Goal: Transaction & Acquisition: Purchase product/service

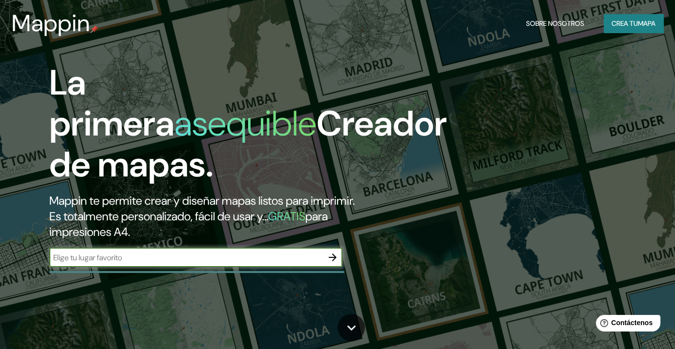
click at [162, 289] on div "La primera asequible Creador de mapas. Mappin te permite crear y diseñar mapas …" at bounding box center [337, 174] width 675 height 349
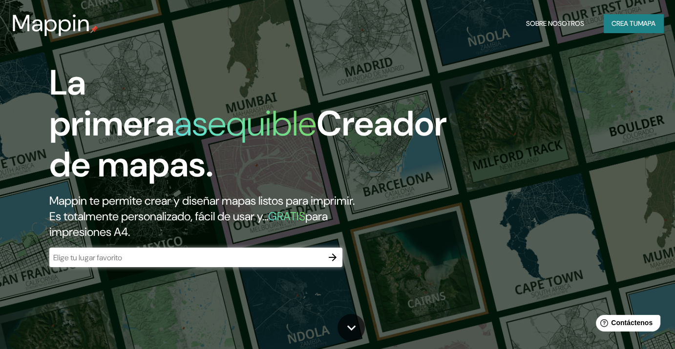
click at [159, 255] on input "text" at bounding box center [185, 257] width 273 height 11
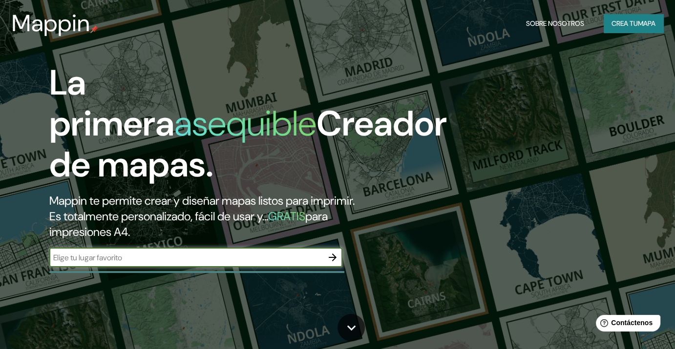
click at [168, 323] on div "La primera asequible Creador de mapas. Mappin te permite crear y diseñar mapas …" at bounding box center [337, 174] width 675 height 349
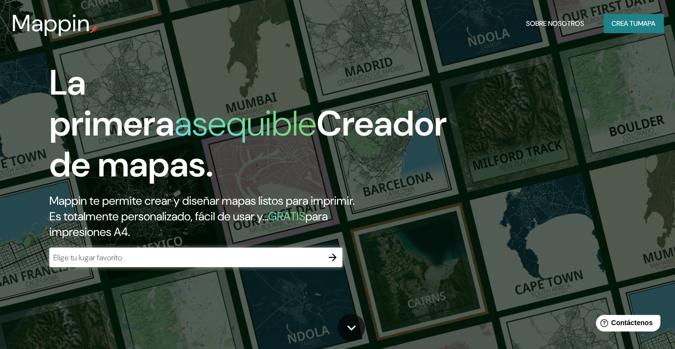
click at [163, 253] on div "​" at bounding box center [195, 258] width 293 height 20
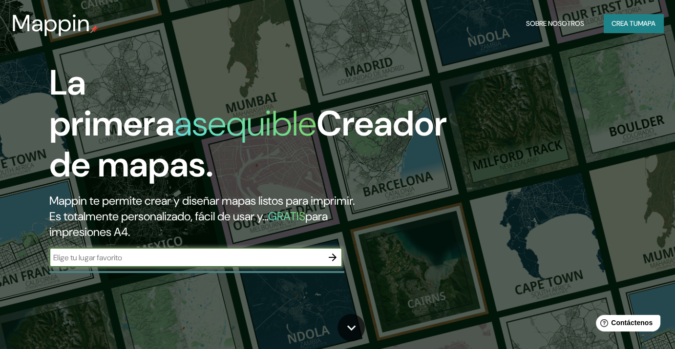
type input "r"
type input "m"
click at [272, 262] on input "text" at bounding box center [185, 257] width 273 height 11
type input "b"
click at [613, 22] on font "Crea tu" at bounding box center [624, 23] width 26 height 9
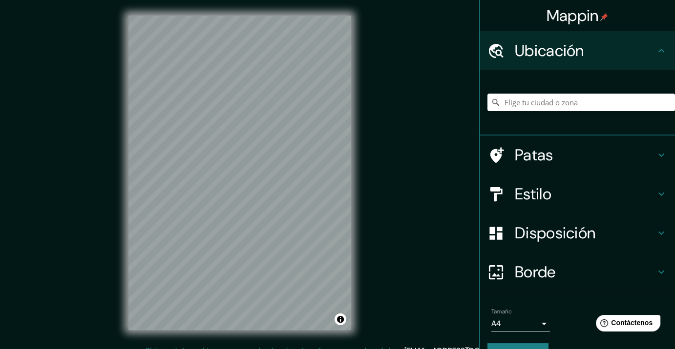
click at [544, 115] on div at bounding box center [580, 102] width 187 height 49
click at [544, 107] on input "Elige tu ciudad o zona" at bounding box center [580, 103] width 187 height 18
drag, startPoint x: 535, startPoint y: 107, endPoint x: 588, endPoint y: 104, distance: 52.8
click at [540, 106] on input "[GEOGRAPHIC_DATA][US_STATE], [GEOGRAPHIC_DATA]" at bounding box center [580, 103] width 187 height 18
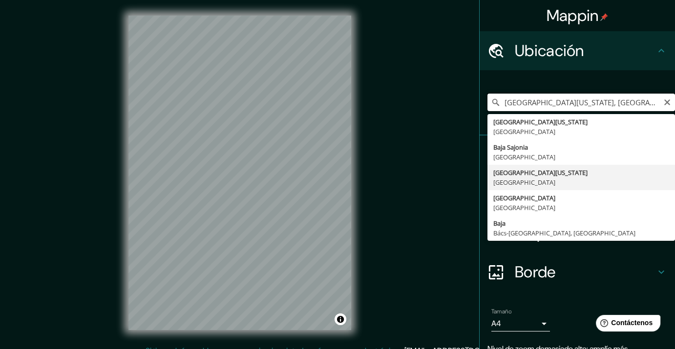
click at [595, 104] on input "[GEOGRAPHIC_DATA][US_STATE], [GEOGRAPHIC_DATA]" at bounding box center [580, 103] width 187 height 18
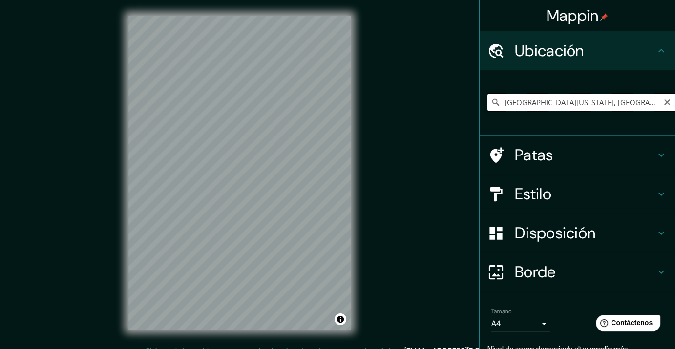
click at [607, 103] on input "[GEOGRAPHIC_DATA][US_STATE], [GEOGRAPHIC_DATA]" at bounding box center [580, 103] width 187 height 18
drag, startPoint x: 610, startPoint y: 103, endPoint x: 351, endPoint y: 116, distance: 259.0
click at [353, 116] on div "Mappin Ubicación [GEOGRAPHIC_DATA][US_STATE], [GEOGRAPHIC_DATA] [GEOGRAPHIC_DAT…" at bounding box center [337, 180] width 675 height 361
click at [417, 289] on div "Mappin Ubicación [GEOGRAPHIC_DATA][US_STATE], [GEOGRAPHIC_DATA] Patas Estilo Di…" at bounding box center [337, 180] width 675 height 361
drag, startPoint x: 596, startPoint y: 102, endPoint x: 351, endPoint y: 119, distance: 246.1
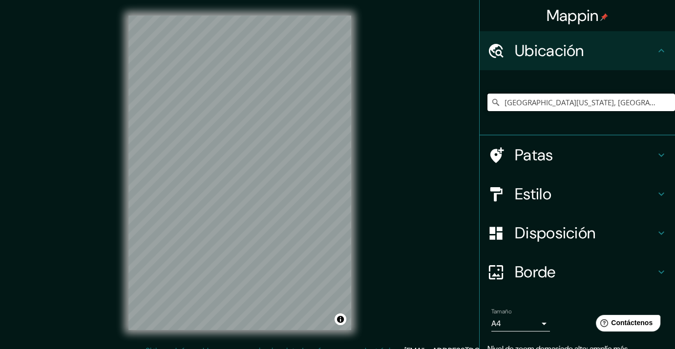
click at [353, 120] on div "Mappin Ubicación [GEOGRAPHIC_DATA][US_STATE], [GEOGRAPHIC_DATA] Patas Estilo Di…" at bounding box center [337, 180] width 675 height 361
click at [368, 144] on div "Mappin Ubicación [GEOGRAPHIC_DATA][US_STATE], [GEOGRAPHIC_DATA] Patas Estilo Di…" at bounding box center [337, 180] width 675 height 361
drag, startPoint x: 578, startPoint y: 101, endPoint x: 583, endPoint y: 101, distance: 4.9
click at [578, 101] on input "[GEOGRAPHIC_DATA][US_STATE], [GEOGRAPHIC_DATA]" at bounding box center [580, 103] width 187 height 18
drag, startPoint x: 606, startPoint y: 105, endPoint x: 417, endPoint y: 117, distance: 189.8
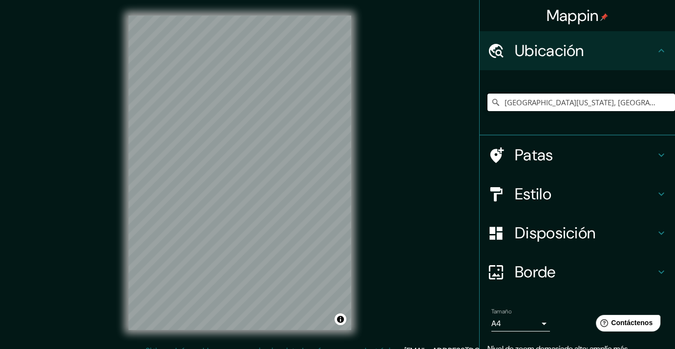
click at [418, 117] on div "Mappin Ubicación [GEOGRAPHIC_DATA][US_STATE], [GEOGRAPHIC_DATA] Patas Estilo Di…" at bounding box center [337, 180] width 675 height 361
click at [558, 113] on div "[GEOGRAPHIC_DATA][US_STATE], [GEOGRAPHIC_DATA]" at bounding box center [580, 102] width 187 height 49
click at [569, 96] on input "[GEOGRAPHIC_DATA][US_STATE], [GEOGRAPHIC_DATA]" at bounding box center [580, 103] width 187 height 18
drag, startPoint x: 545, startPoint y: 108, endPoint x: 607, endPoint y: 112, distance: 61.6
click at [607, 112] on div "[GEOGRAPHIC_DATA][US_STATE], [GEOGRAPHIC_DATA]" at bounding box center [580, 102] width 187 height 49
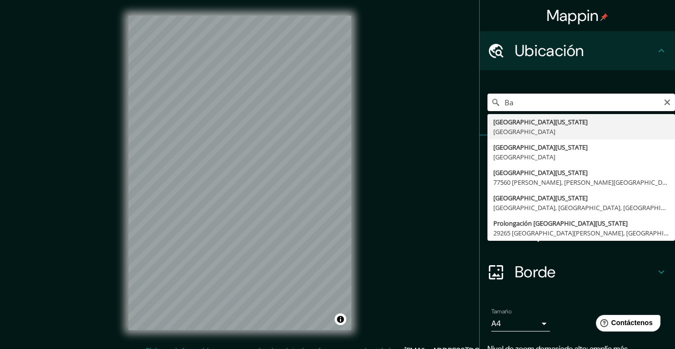
type input "B"
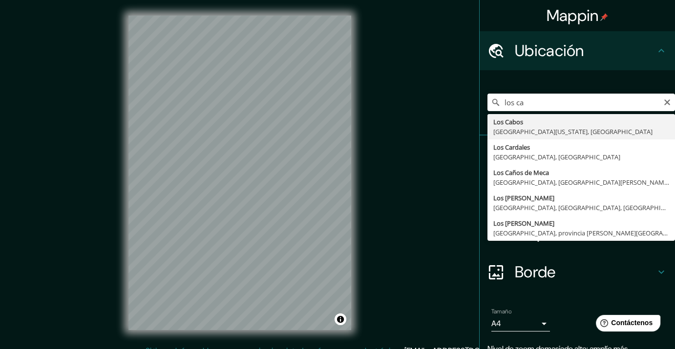
type input "[GEOGRAPHIC_DATA], [GEOGRAPHIC_DATA][US_STATE], [GEOGRAPHIC_DATA]"
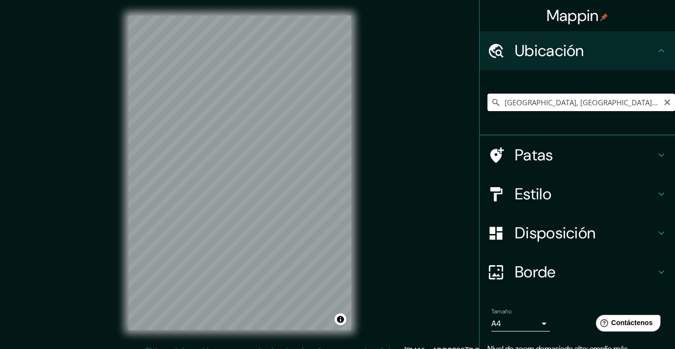
click at [653, 103] on input "[GEOGRAPHIC_DATA], [GEOGRAPHIC_DATA][US_STATE], [GEOGRAPHIC_DATA]" at bounding box center [580, 103] width 187 height 18
click at [664, 103] on icon "Claro" at bounding box center [667, 103] width 6 height 6
click at [550, 218] on ul "Ubicación [GEOGRAPHIC_DATA][US_STATE], [GEOGRAPHIC_DATA] Patas Estilo Disposici…" at bounding box center [576, 212] width 195 height 362
click at [547, 224] on font "Disposición" at bounding box center [554, 233] width 81 height 20
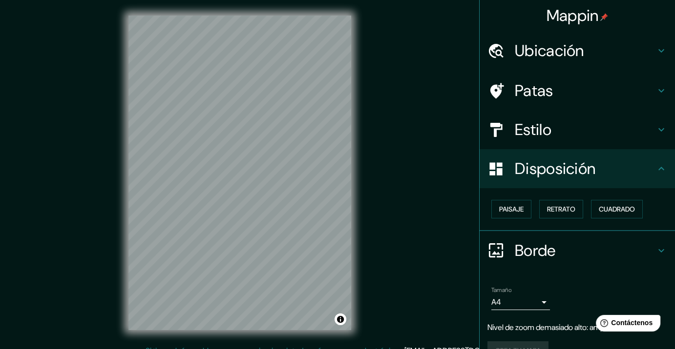
click at [535, 125] on font "Estilo" at bounding box center [532, 130] width 37 height 20
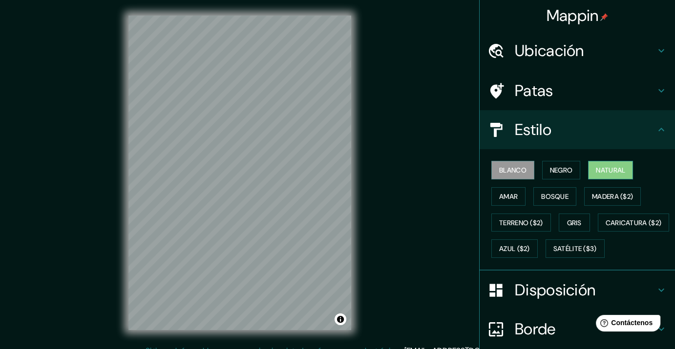
click at [600, 175] on font "Natural" at bounding box center [609, 170] width 29 height 13
click at [509, 167] on font "Blanco" at bounding box center [512, 170] width 27 height 9
click at [551, 171] on font "Negro" at bounding box center [561, 170] width 23 height 9
click at [616, 178] on button "Natural" at bounding box center [610, 170] width 45 height 19
drag, startPoint x: 540, startPoint y: 195, endPoint x: 545, endPoint y: 211, distance: 17.0
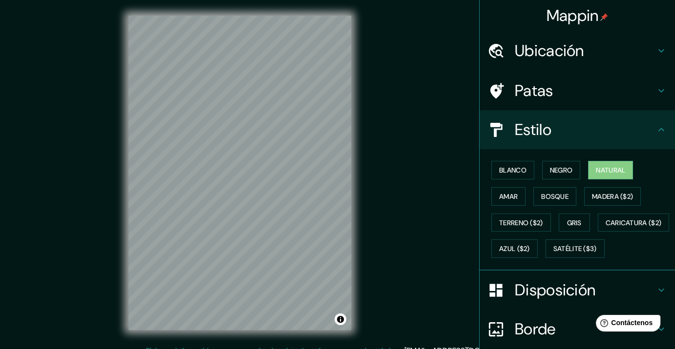
click at [541, 196] on font "Bosque" at bounding box center [554, 196] width 27 height 9
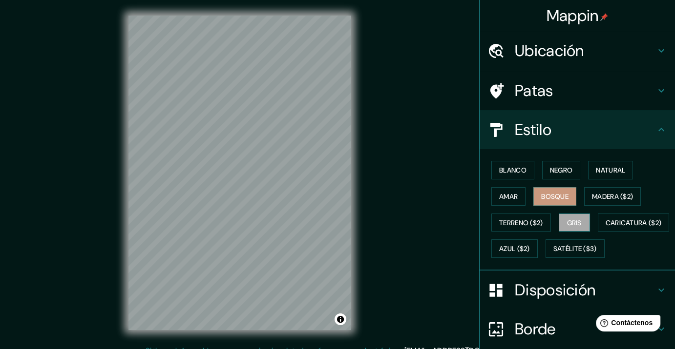
drag, startPoint x: 549, startPoint y: 219, endPoint x: 565, endPoint y: 219, distance: 16.1
click at [549, 219] on div "Blanco Negro Natural Amar Bosque Madera ($2) Terreno ($2) Gris Caricatura ($2) …" at bounding box center [580, 209] width 187 height 105
click at [571, 219] on font "Gris" at bounding box center [574, 223] width 15 height 9
click at [578, 169] on div "Blanco Negro Natural Amar Bosque Madera ($2) Terreno ($2) Gris Caricatura ($2) …" at bounding box center [580, 209] width 187 height 105
click at [542, 165] on button "Negro" at bounding box center [561, 170] width 39 height 19
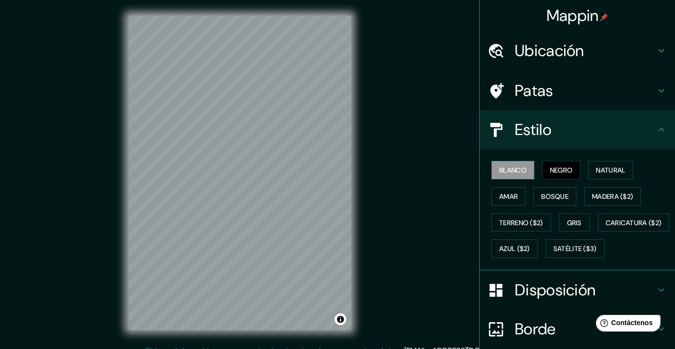
click at [492, 161] on button "Blanco" at bounding box center [512, 170] width 43 height 19
click at [610, 166] on font "Natural" at bounding box center [609, 170] width 29 height 9
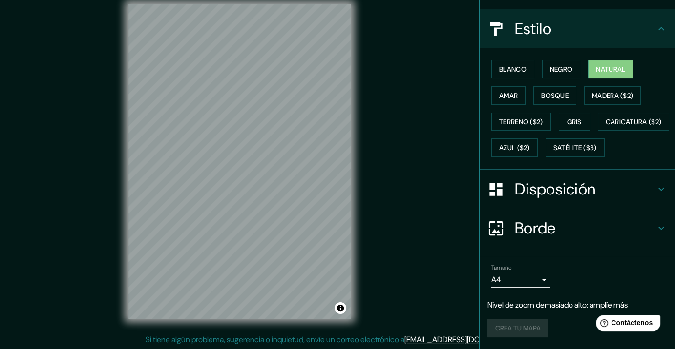
scroll to position [12, 0]
drag, startPoint x: 440, startPoint y: 240, endPoint x: 455, endPoint y: 240, distance: 14.6
click at [442, 241] on div "Mappin Ubicación [GEOGRAPHIC_DATA][US_STATE], [GEOGRAPHIC_DATA] Patas Estilo Bl…" at bounding box center [337, 168] width 675 height 361
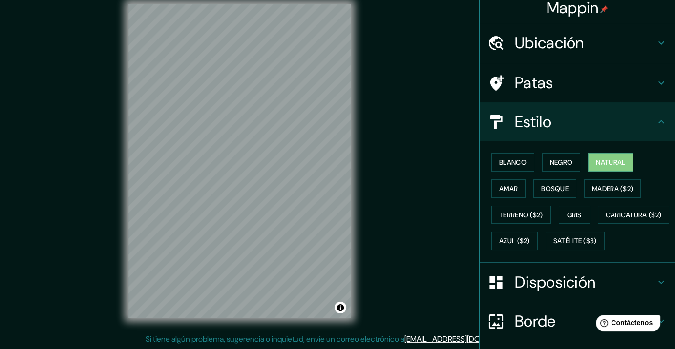
scroll to position [0, 0]
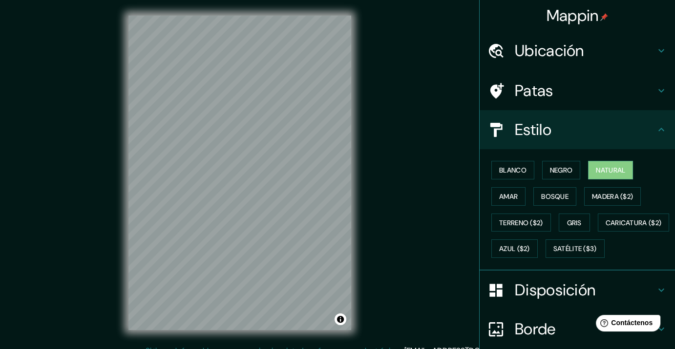
click at [540, 54] on font "Ubicación" at bounding box center [548, 51] width 69 height 20
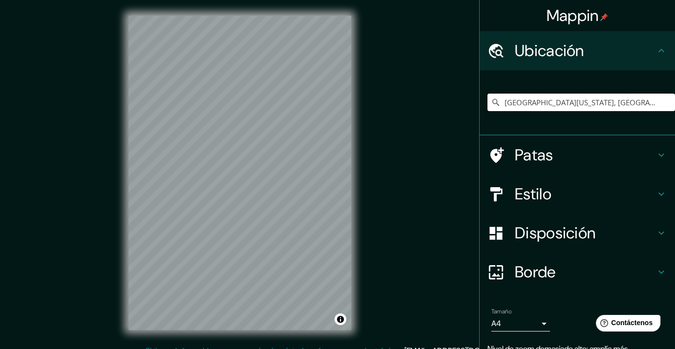
click at [506, 94] on input "[GEOGRAPHIC_DATA][US_STATE], [GEOGRAPHIC_DATA]" at bounding box center [580, 103] width 187 height 18
click at [593, 103] on input "[GEOGRAPHIC_DATA][US_STATE], [GEOGRAPHIC_DATA]" at bounding box center [580, 103] width 187 height 18
drag, startPoint x: 592, startPoint y: 102, endPoint x: 434, endPoint y: 105, distance: 158.2
click at [431, 104] on div "Mappin Ubicación [GEOGRAPHIC_DATA][US_STATE], [GEOGRAPHIC_DATA] Patas Estilo Di…" at bounding box center [337, 180] width 675 height 361
click at [385, 270] on div "Mappin Ubicación [GEOGRAPHIC_DATA][US_STATE], [GEOGRAPHIC_DATA] Patas Estilo Di…" at bounding box center [337, 180] width 675 height 361
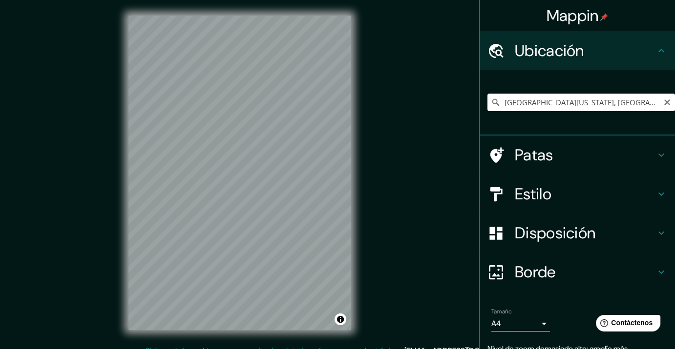
click at [476, 316] on div "Mappin Ubicación [GEOGRAPHIC_DATA][US_STATE], [GEOGRAPHIC_DATA] Patas Estilo Di…" at bounding box center [337, 180] width 675 height 361
drag, startPoint x: 389, startPoint y: 187, endPoint x: 571, endPoint y: 185, distance: 182.1
click at [423, 214] on div "Mappin Ubicación [GEOGRAPHIC_DATA][US_STATE], [GEOGRAPHIC_DATA] Patas Estilo Di…" at bounding box center [337, 180] width 675 height 361
click at [321, 121] on div "Mappin Ubicación [GEOGRAPHIC_DATA][US_STATE], [GEOGRAPHIC_DATA] Patas Estilo Di…" at bounding box center [337, 180] width 675 height 361
type input "a"
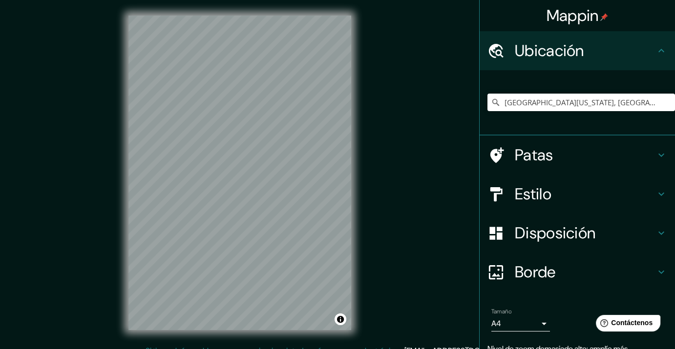
click at [536, 170] on div "Patas" at bounding box center [576, 155] width 195 height 39
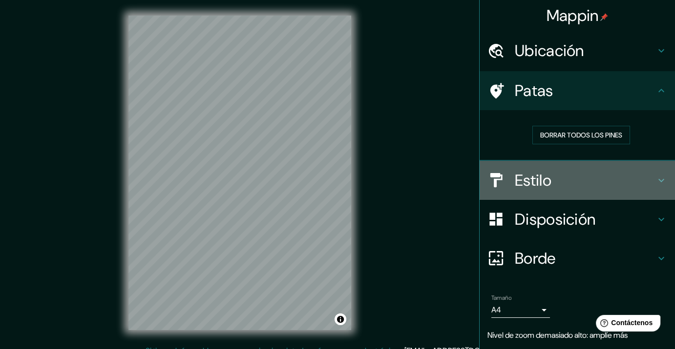
click at [519, 173] on font "Estilo" at bounding box center [532, 180] width 37 height 20
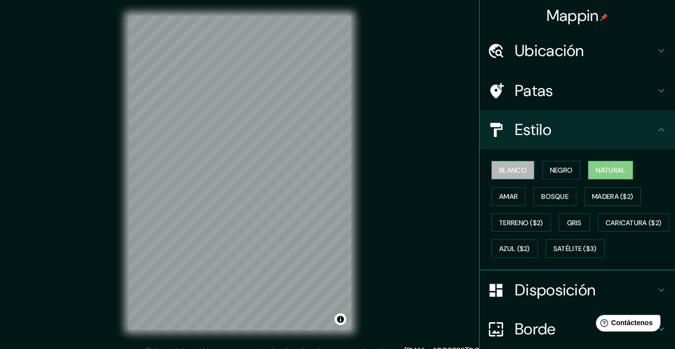
click at [509, 169] on font "Blanco" at bounding box center [512, 170] width 27 height 9
click at [408, 217] on div "Mappin Ubicación [GEOGRAPHIC_DATA][US_STATE], [GEOGRAPHIC_DATA] Patas Estilo Bl…" at bounding box center [337, 180] width 675 height 361
click at [536, 59] on div "Ubicación" at bounding box center [576, 50] width 195 height 39
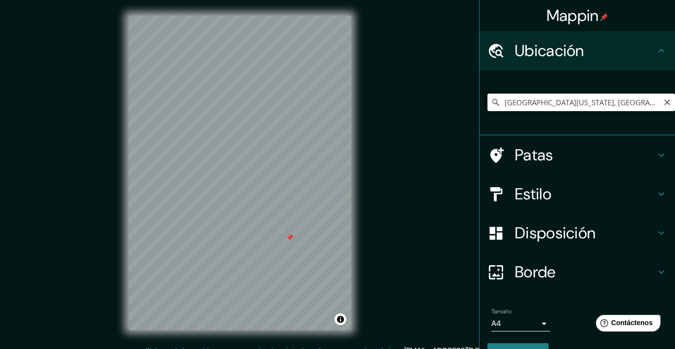
click at [509, 108] on div "[GEOGRAPHIC_DATA][US_STATE], [GEOGRAPHIC_DATA]" at bounding box center [580, 102] width 187 height 49
drag, startPoint x: 612, startPoint y: 95, endPoint x: 606, endPoint y: 103, distance: 9.5
click at [607, 103] on input "[GEOGRAPHIC_DATA][US_STATE], [GEOGRAPHIC_DATA]" at bounding box center [580, 103] width 187 height 18
drag, startPoint x: 596, startPoint y: 103, endPoint x: 561, endPoint y: 102, distance: 35.1
click at [561, 102] on input "[GEOGRAPHIC_DATA][US_STATE], [GEOGRAPHIC_DATA]" at bounding box center [580, 103] width 187 height 18
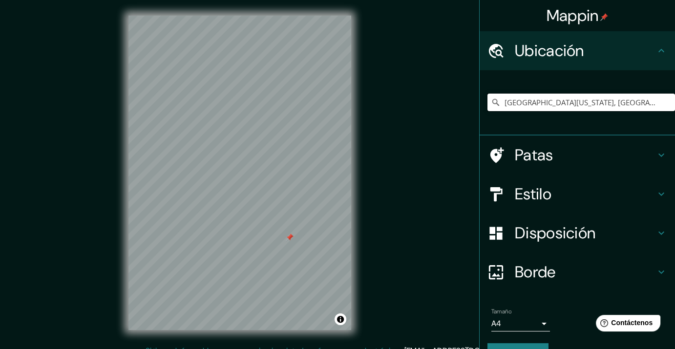
drag, startPoint x: 611, startPoint y: 102, endPoint x: 445, endPoint y: 107, distance: 166.0
click at [442, 106] on div "Mappin Ubicación [GEOGRAPHIC_DATA][US_STATE], [GEOGRAPHIC_DATA] Patas Estilo Di…" at bounding box center [337, 180] width 675 height 361
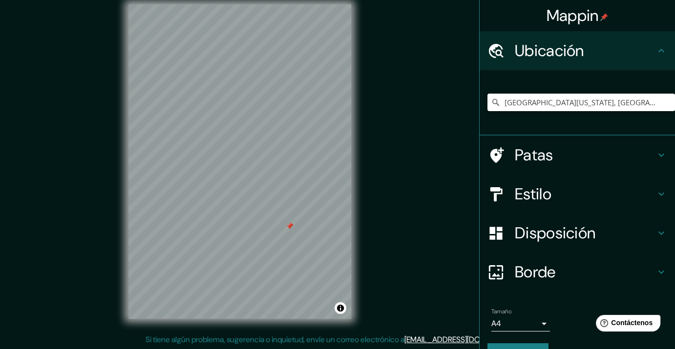
scroll to position [12, 0]
click at [597, 98] on input "[GEOGRAPHIC_DATA][US_STATE], [GEOGRAPHIC_DATA]" at bounding box center [580, 103] width 187 height 18
click at [596, 100] on input "[GEOGRAPHIC_DATA][US_STATE], [GEOGRAPHIC_DATA]" at bounding box center [580, 103] width 187 height 18
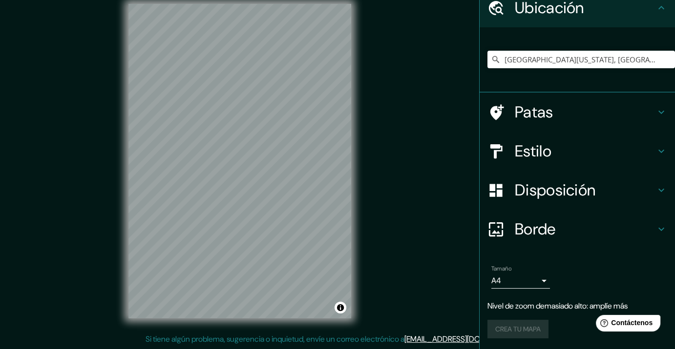
click at [559, 201] on div "Disposición" at bounding box center [576, 190] width 195 height 39
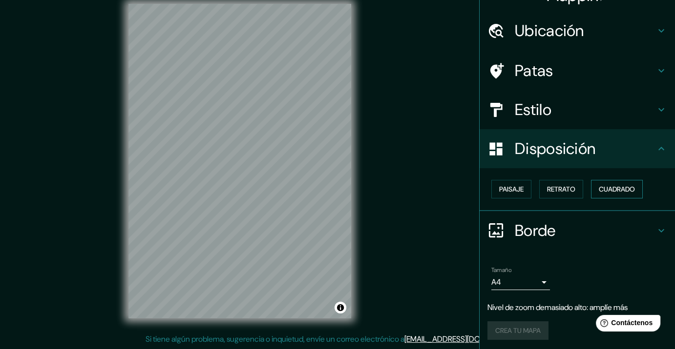
scroll to position [20, 0]
drag, startPoint x: 598, startPoint y: 182, endPoint x: 576, endPoint y: 175, distance: 22.5
click at [598, 181] on button "Cuadrado" at bounding box center [617, 189] width 52 height 19
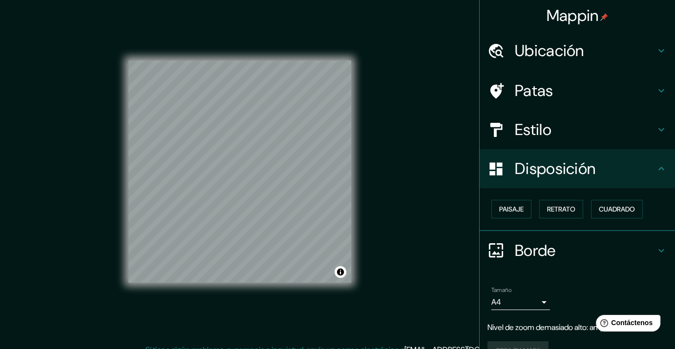
scroll to position [0, 0]
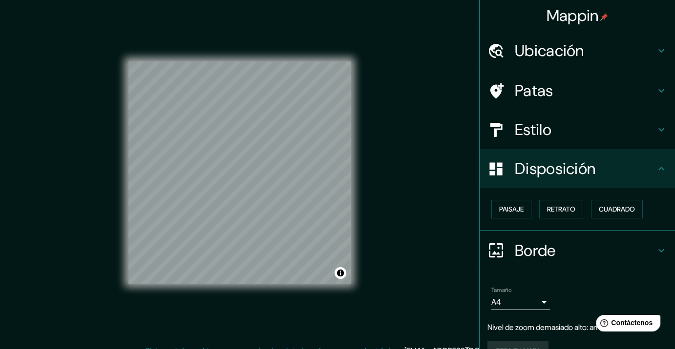
click at [539, 62] on div "Ubicación" at bounding box center [576, 50] width 195 height 39
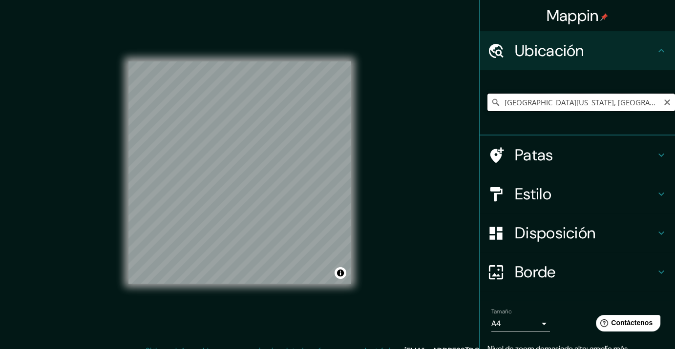
click at [544, 98] on input "[GEOGRAPHIC_DATA][US_STATE], [GEOGRAPHIC_DATA]" at bounding box center [580, 103] width 187 height 18
click at [595, 92] on div "[GEOGRAPHIC_DATA][US_STATE], [GEOGRAPHIC_DATA]" at bounding box center [580, 102] width 187 height 49
click at [593, 102] on input "[GEOGRAPHIC_DATA][US_STATE], [GEOGRAPHIC_DATA]" at bounding box center [580, 103] width 187 height 18
drag, startPoint x: 593, startPoint y: 102, endPoint x: 423, endPoint y: 92, distance: 170.1
click at [427, 92] on div "Mappin Ubicación [GEOGRAPHIC_DATA][US_STATE], [GEOGRAPHIC_DATA] Patas Estilo Di…" at bounding box center [337, 180] width 675 height 361
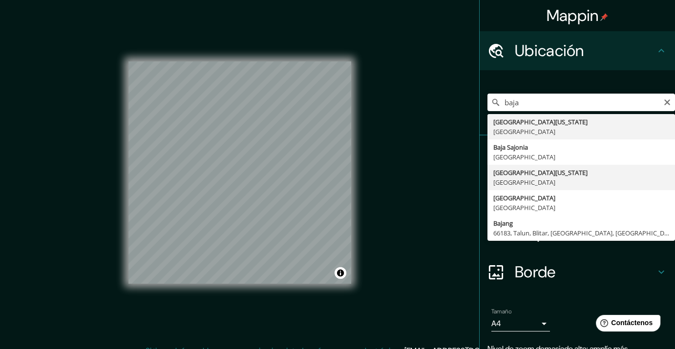
type input "[GEOGRAPHIC_DATA][US_STATE], [GEOGRAPHIC_DATA]"
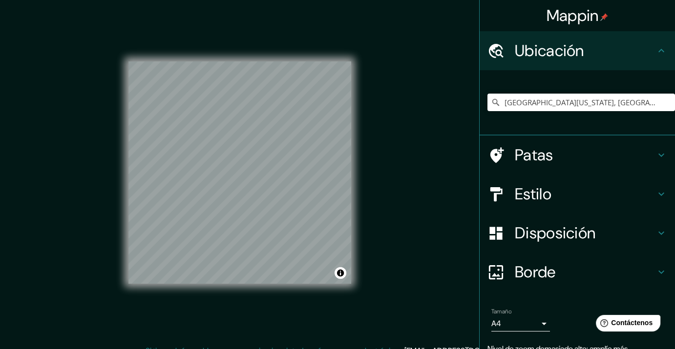
click at [268, 299] on div "© Mapbox © OpenStreetMap Improve this map" at bounding box center [239, 173] width 223 height 314
drag, startPoint x: 590, startPoint y: 104, endPoint x: 425, endPoint y: 127, distance: 166.5
click at [425, 127] on div "Mappin Ubicación [GEOGRAPHIC_DATA][US_STATE], [GEOGRAPHIC_DATA] Patas Estilo Di…" at bounding box center [337, 180] width 675 height 361
click at [569, 101] on input "[GEOGRAPHIC_DATA][US_STATE], [GEOGRAPHIC_DATA]" at bounding box center [580, 103] width 187 height 18
click at [546, 107] on input "[GEOGRAPHIC_DATA][US_STATE], [GEOGRAPHIC_DATA]" at bounding box center [580, 103] width 187 height 18
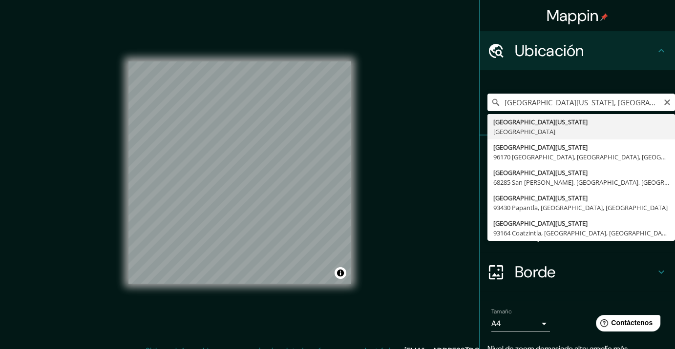
type input "[GEOGRAPHIC_DATA][US_STATE], [GEOGRAPHIC_DATA]"
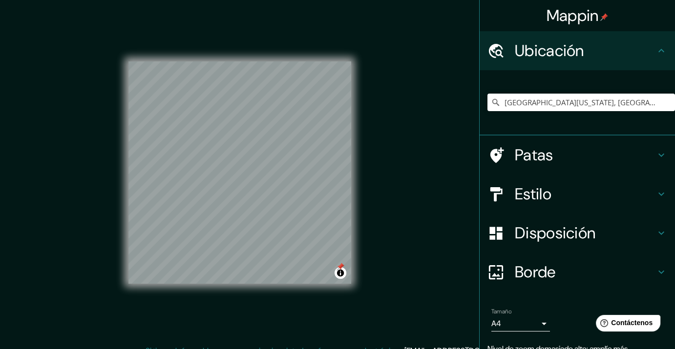
click at [545, 203] on h4 "Estilo" at bounding box center [584, 194] width 141 height 20
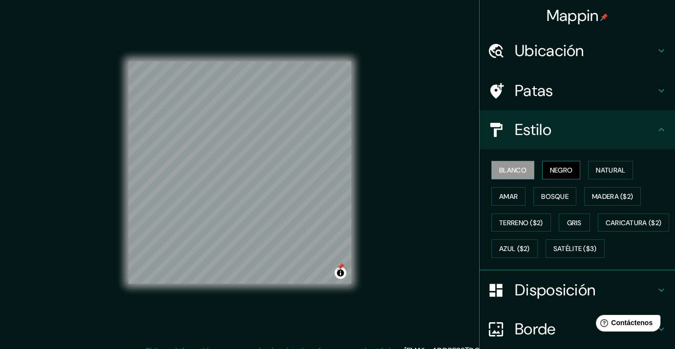
click at [557, 174] on font "Negro" at bounding box center [561, 170] width 23 height 9
click at [590, 171] on button "Natural" at bounding box center [610, 170] width 45 height 19
click at [555, 172] on font "Negro" at bounding box center [561, 170] width 23 height 9
click at [513, 204] on button "Amar" at bounding box center [508, 196] width 34 height 19
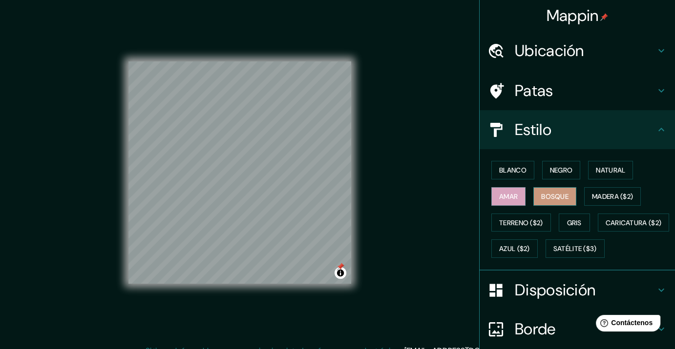
click at [533, 197] on button "Bosque" at bounding box center [554, 196] width 43 height 19
click at [505, 220] on font "Terreno ($2)" at bounding box center [521, 223] width 44 height 9
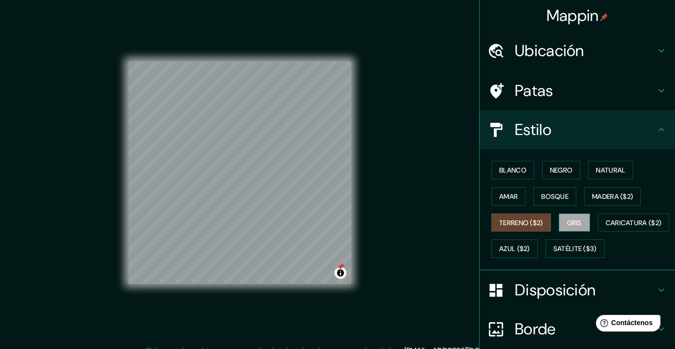
click at [559, 218] on button "Gris" at bounding box center [573, 223] width 31 height 19
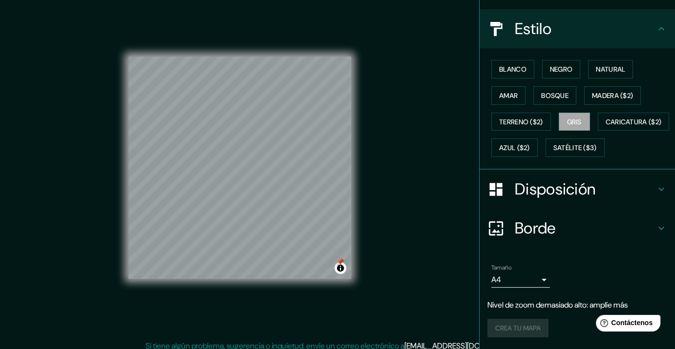
scroll to position [12, 0]
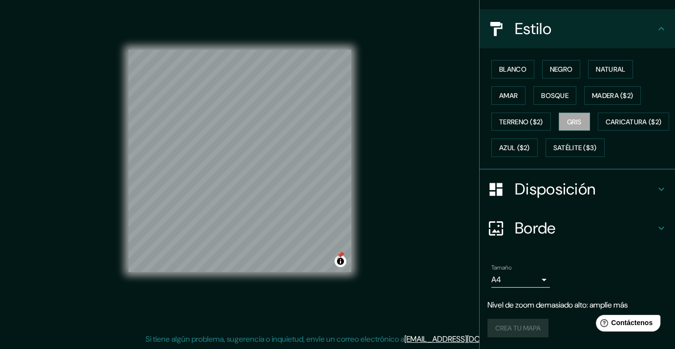
click at [512, 323] on div "Crea tu mapa" at bounding box center [577, 328] width 180 height 19
click at [514, 326] on div "Crea tu mapa" at bounding box center [577, 328] width 180 height 19
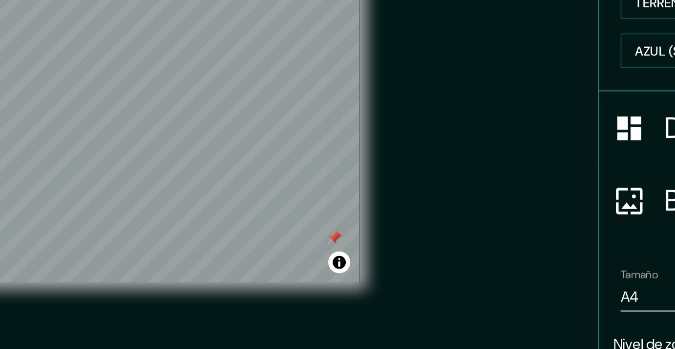
drag, startPoint x: 382, startPoint y: 217, endPoint x: 364, endPoint y: 250, distance: 37.6
click at [371, 250] on div "Mappin Ubicación [GEOGRAPHIC_DATA][US_STATE], [GEOGRAPHIC_DATA] Patas Estilo Bl…" at bounding box center [337, 168] width 675 height 361
drag, startPoint x: 381, startPoint y: 218, endPoint x: 381, endPoint y: 238, distance: 20.0
click at [381, 234] on div "Mappin Ubicación [GEOGRAPHIC_DATA][US_STATE], [GEOGRAPHIC_DATA] Patas Estilo Bl…" at bounding box center [337, 168] width 675 height 361
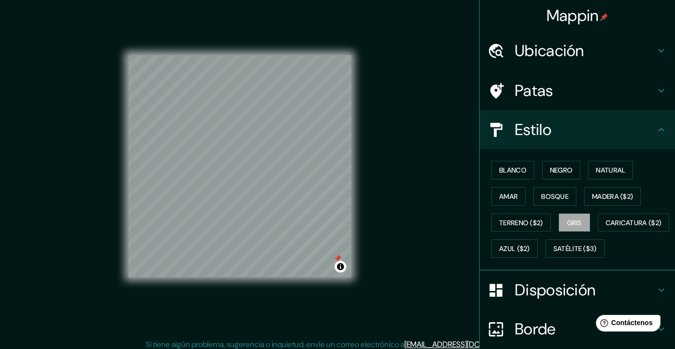
scroll to position [0, 0]
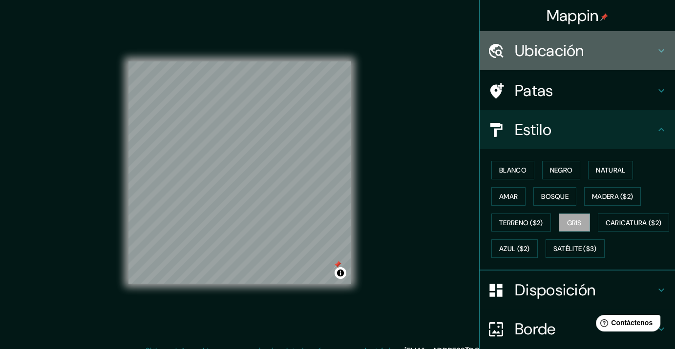
click at [558, 58] on font "Ubicación" at bounding box center [548, 51] width 69 height 20
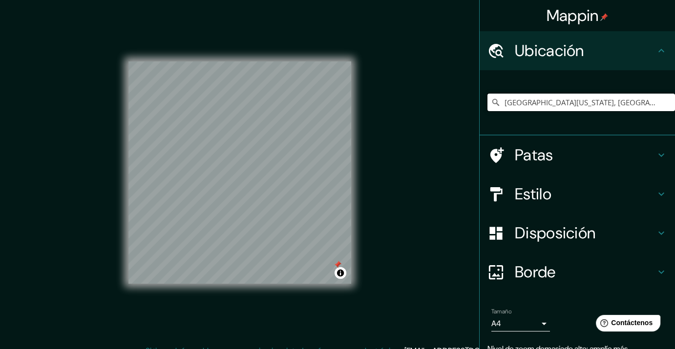
drag, startPoint x: 528, startPoint y: 93, endPoint x: 586, endPoint y: 106, distance: 59.6
click at [529, 94] on input "[GEOGRAPHIC_DATA][US_STATE], [GEOGRAPHIC_DATA]" at bounding box center [580, 103] width 187 height 18
click at [593, 106] on input "[GEOGRAPHIC_DATA][US_STATE], [GEOGRAPHIC_DATA]" at bounding box center [580, 103] width 187 height 18
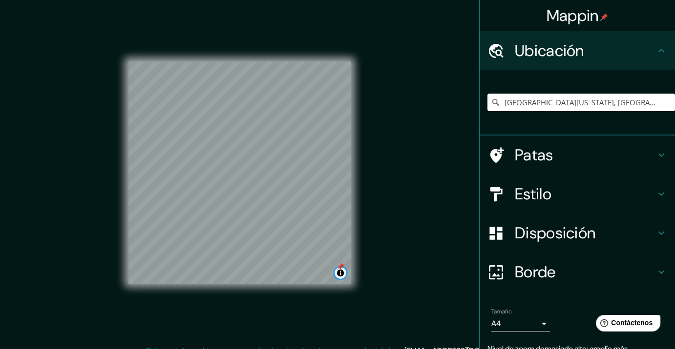
click at [341, 276] on button "Activar o desactivar atribución" at bounding box center [340, 273] width 12 height 12
click at [387, 258] on div "Mappin Ubicación [GEOGRAPHIC_DATA][US_STATE], [GEOGRAPHIC_DATA] Patas Estilo Di…" at bounding box center [337, 180] width 675 height 361
click at [339, 86] on div "Mappin Ubicación [GEOGRAPHIC_DATA][US_STATE], [GEOGRAPHIC_DATA] Patas Estilo Di…" at bounding box center [337, 180] width 675 height 361
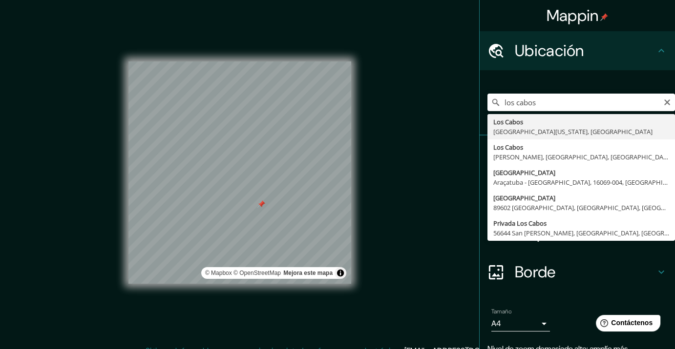
type input "[GEOGRAPHIC_DATA], [GEOGRAPHIC_DATA][US_STATE], [GEOGRAPHIC_DATA]"
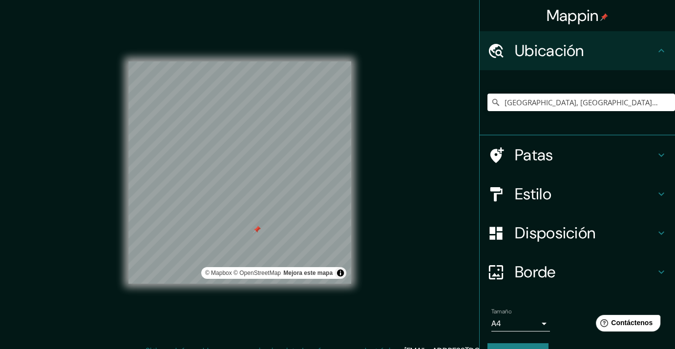
click at [388, 150] on div "Mappin Ubicación [GEOGRAPHIC_DATA], [GEOGRAPHIC_DATA][US_STATE], [GEOGRAPHIC_DA…" at bounding box center [337, 180] width 675 height 361
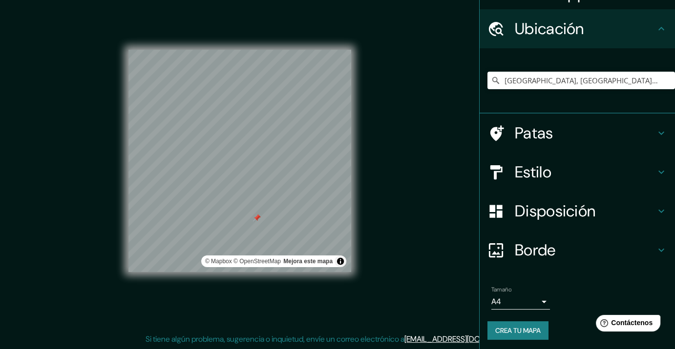
scroll to position [23, 0]
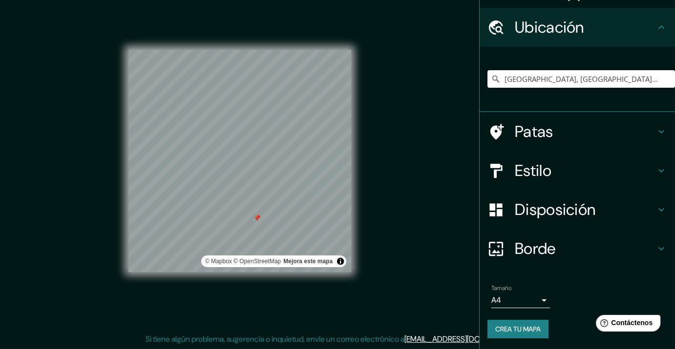
click at [508, 327] on font "Crea tu mapa" at bounding box center [517, 329] width 45 height 9
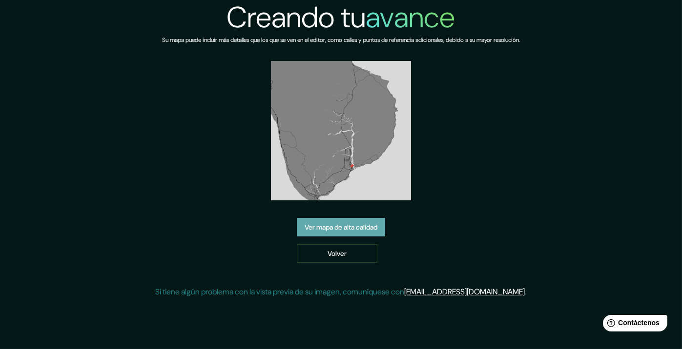
click at [334, 229] on font "Ver mapa de alta calidad" at bounding box center [341, 228] width 73 height 9
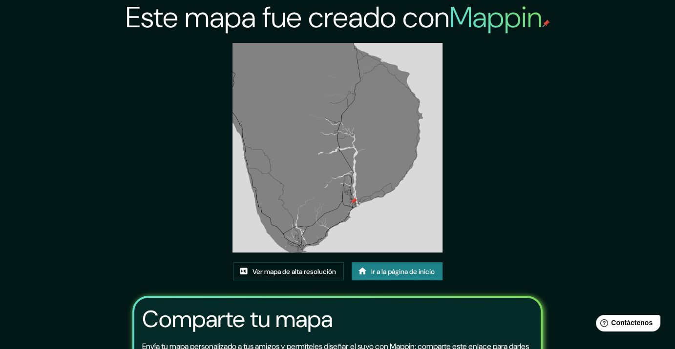
click at [313, 259] on div "Este mapa fue creado con Mappin Ver mapa de alta resolución Ir a la página de i…" at bounding box center [337, 227] width 433 height 455
click at [320, 270] on font "Ver mapa de alta resolución" at bounding box center [293, 271] width 83 height 9
click at [389, 273] on font "Ir a la página de inicio" at bounding box center [402, 271] width 63 height 9
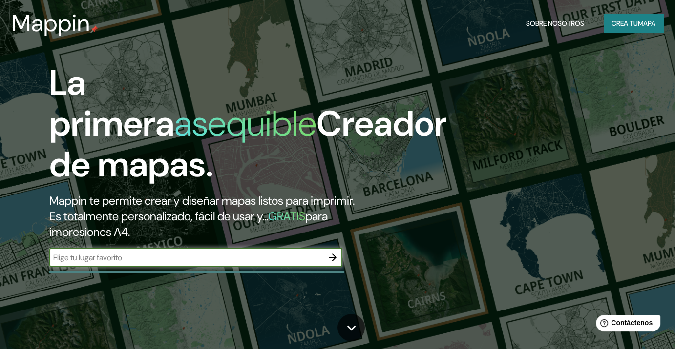
click at [618, 18] on font "Crea tu" at bounding box center [624, 23] width 26 height 13
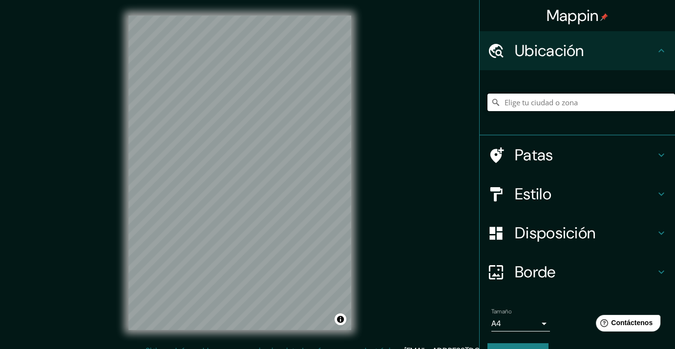
click at [533, 100] on input "Elige tu ciudad o zona" at bounding box center [580, 103] width 187 height 18
type input "[GEOGRAPHIC_DATA], [GEOGRAPHIC_DATA][US_STATE], [GEOGRAPHIC_DATA]"
